Goal: Information Seeking & Learning: Learn about a topic

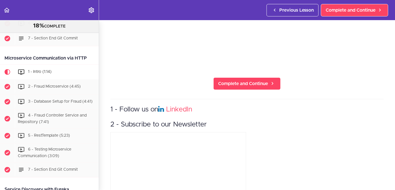
scroll to position [142, 0]
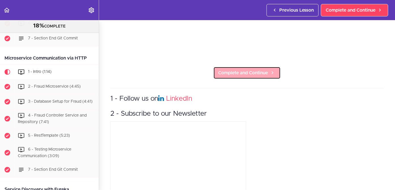
click at [241, 73] on span "Complete and Continue" at bounding box center [243, 72] width 50 height 7
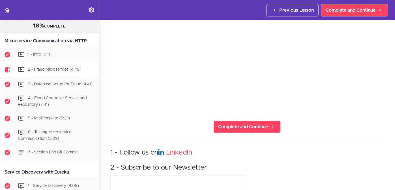
scroll to position [93, 0]
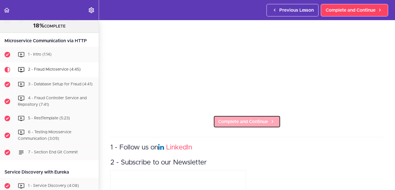
click at [248, 118] on span "Complete and Continue" at bounding box center [243, 121] width 50 height 7
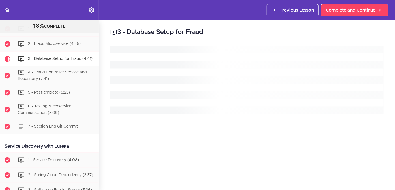
scroll to position [380, 0]
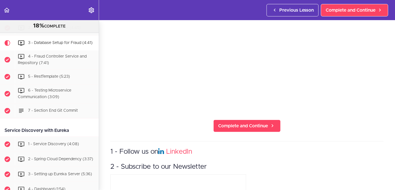
scroll to position [92, 0]
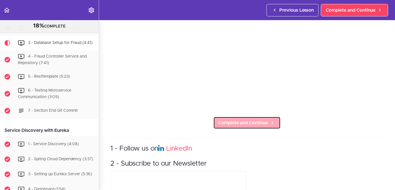
click at [250, 119] on span "Complete and Continue" at bounding box center [243, 122] width 50 height 7
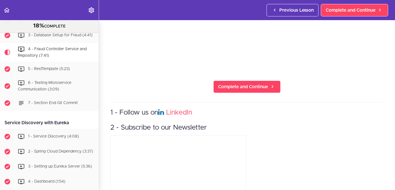
scroll to position [129, 0]
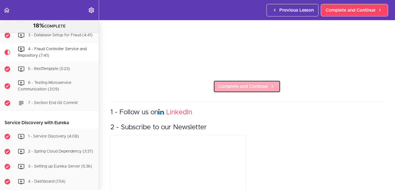
click at [242, 85] on span "Complete and Continue" at bounding box center [243, 86] width 50 height 7
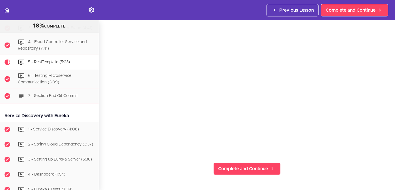
scroll to position [68, 0]
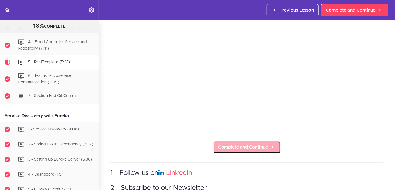
click at [238, 147] on span "Complete and Continue" at bounding box center [243, 147] width 50 height 7
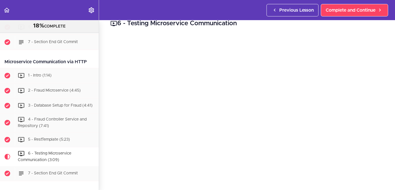
scroll to position [324, 0]
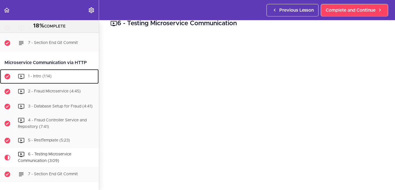
click at [50, 74] on span "1 - Intro (1:14)" at bounding box center [39, 76] width 23 height 4
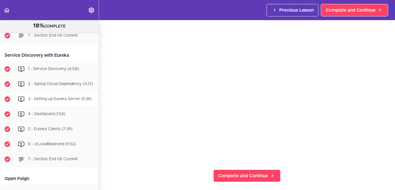
scroll to position [455, 0]
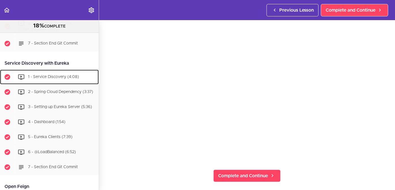
click at [45, 75] on span "1 - Service Discovery (4:08)" at bounding box center [53, 77] width 51 height 4
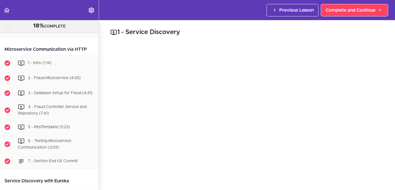
scroll to position [337, 0]
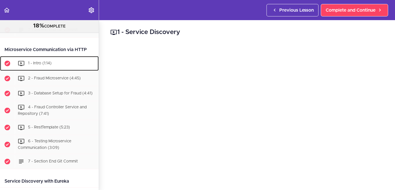
click at [66, 57] on div "1 - Intro (1:14)" at bounding box center [57, 63] width 84 height 12
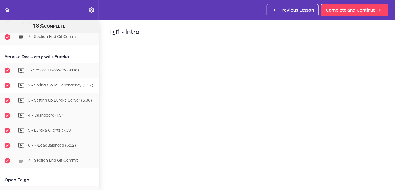
scroll to position [473, 0]
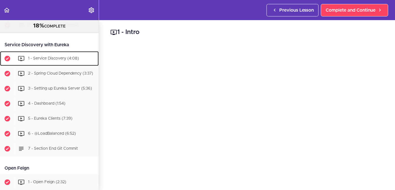
click at [48, 59] on div "1 - Service Discovery (4:08)" at bounding box center [57, 58] width 84 height 12
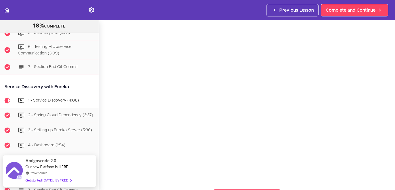
scroll to position [26, 0]
